Goal: Find specific page/section: Find specific page/section

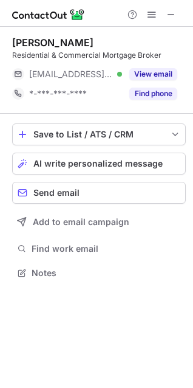
scroll to position [264, 193]
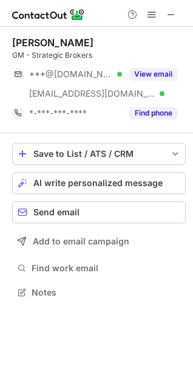
scroll to position [284, 193]
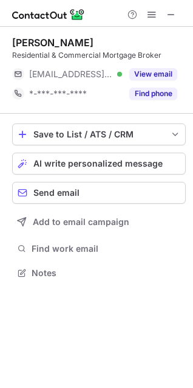
scroll to position [264, 193]
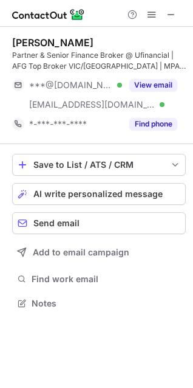
scroll to position [294, 193]
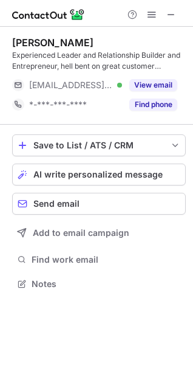
scroll to position [6, 6]
